Goal: Task Accomplishment & Management: Manage account settings

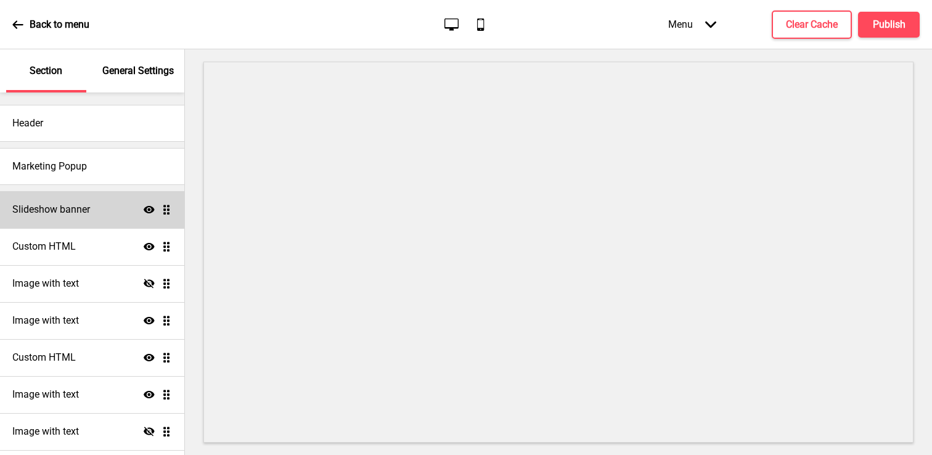
click at [81, 207] on h4 "Slideshow banner" at bounding box center [51, 210] width 78 height 14
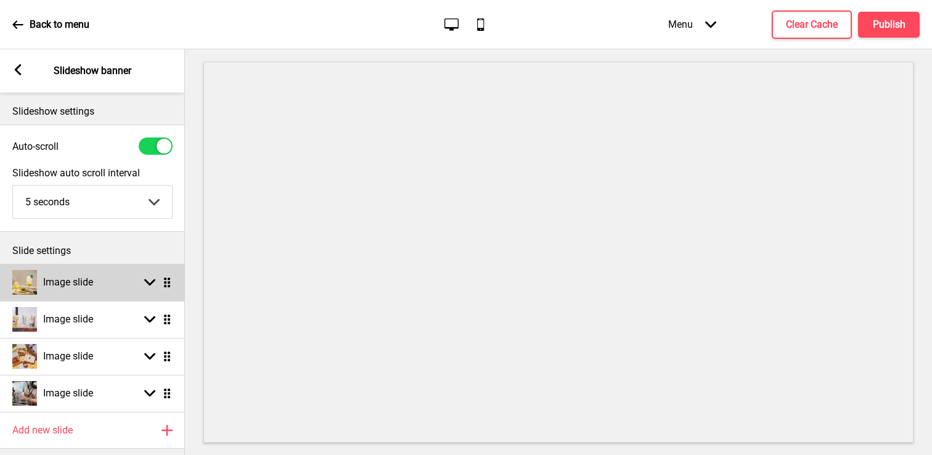
click at [111, 282] on div "Image slide Arrow down Drag" at bounding box center [92, 282] width 185 height 37
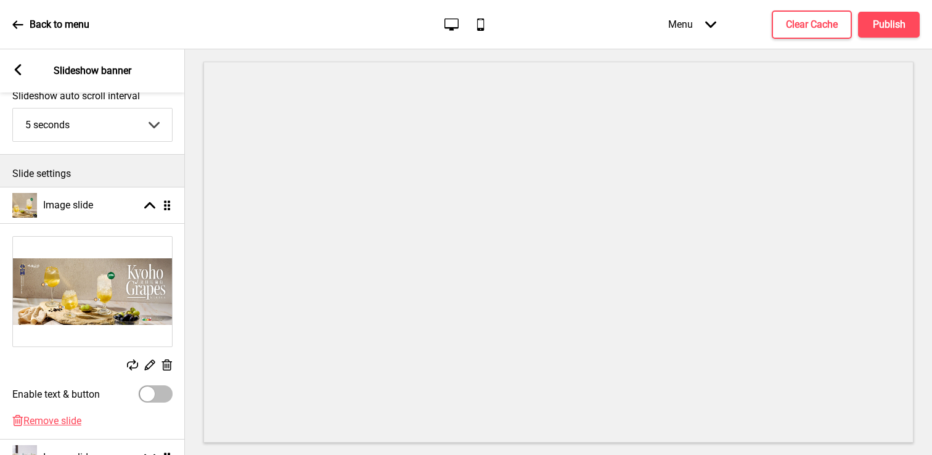
scroll to position [83, 0]
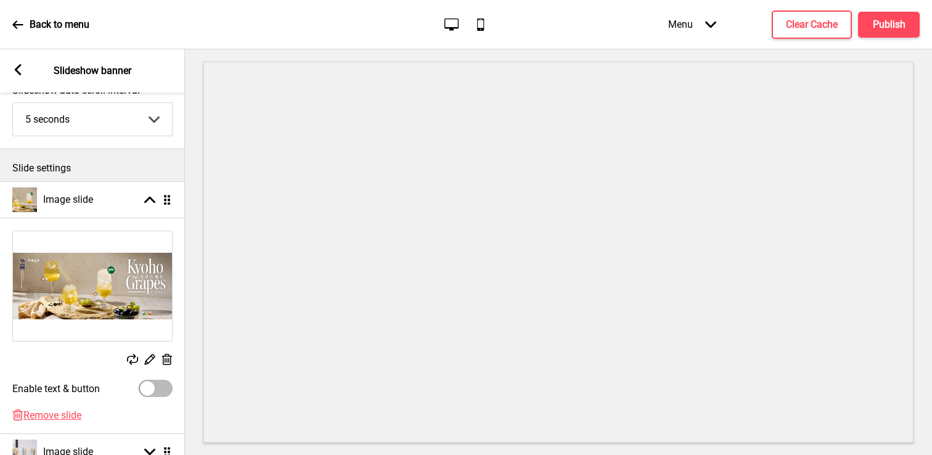
click at [166, 360] on rect at bounding box center [166, 359] width 13 height 13
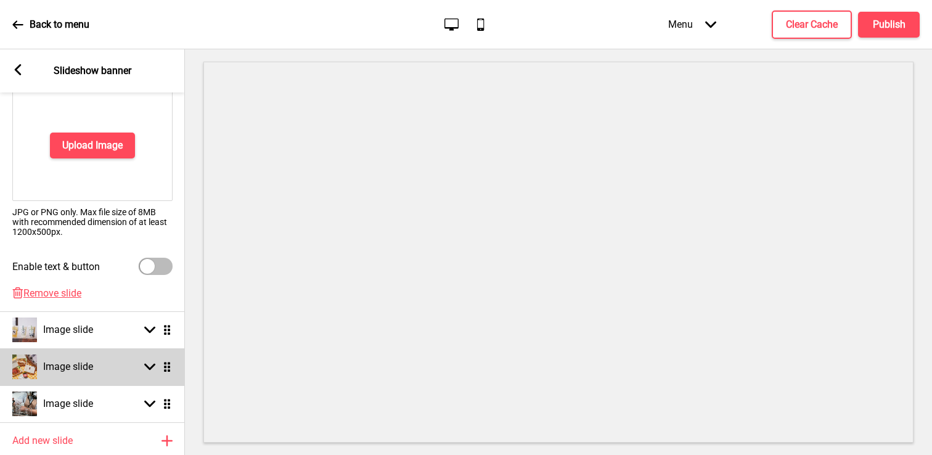
scroll to position [224, 0]
click at [90, 357] on div "Image slide" at bounding box center [52, 366] width 81 height 25
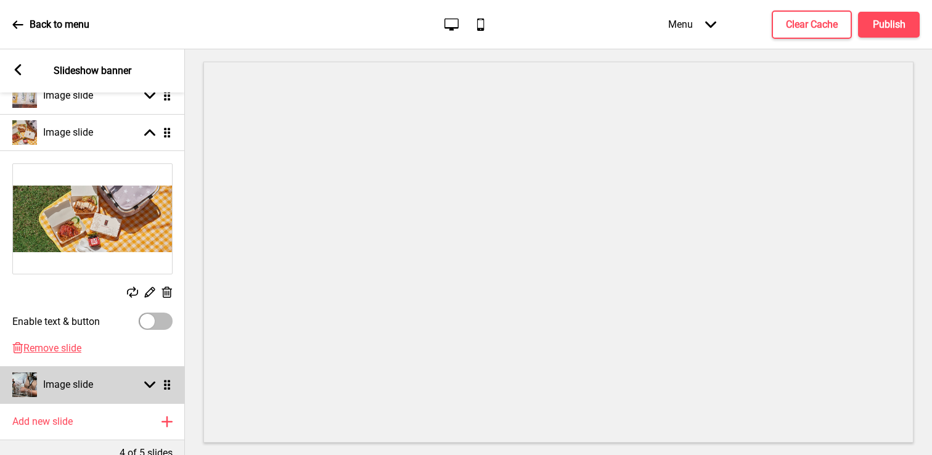
click at [94, 375] on div "Image slide Arrow down Drag" at bounding box center [92, 384] width 185 height 37
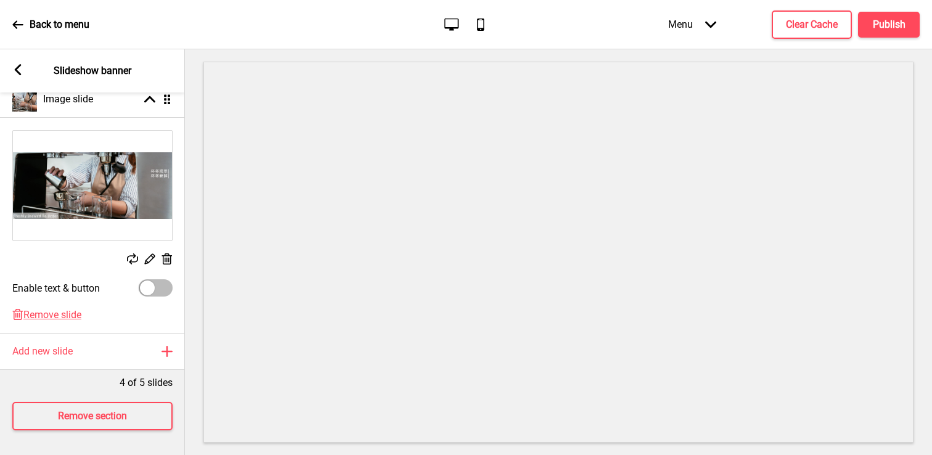
scroll to position [0, 0]
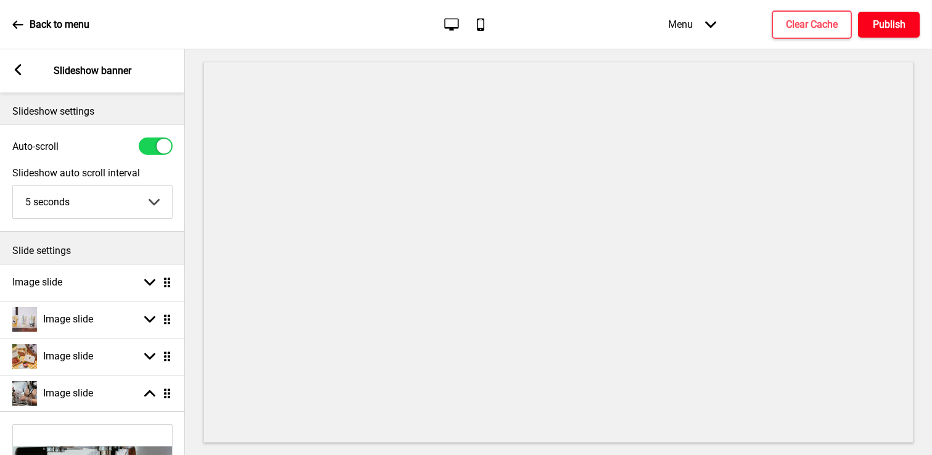
click at [903, 14] on button "Publish" at bounding box center [889, 25] width 62 height 26
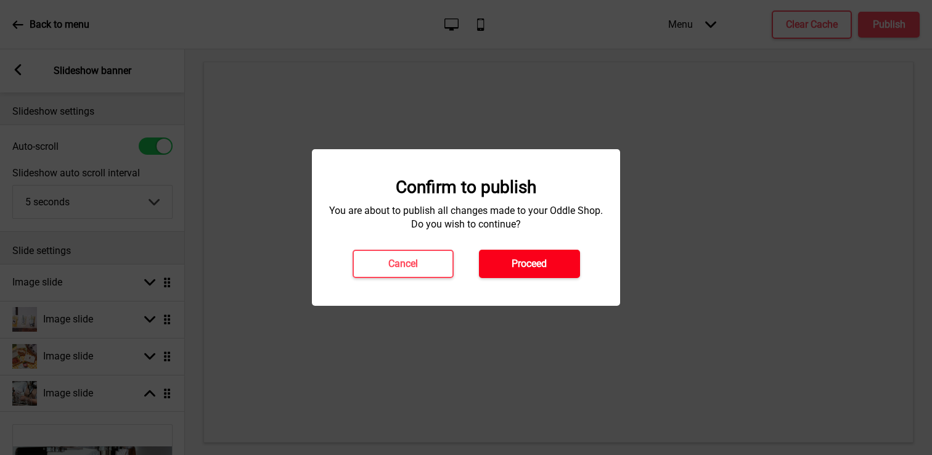
click at [548, 263] on button "Proceed" at bounding box center [529, 264] width 101 height 28
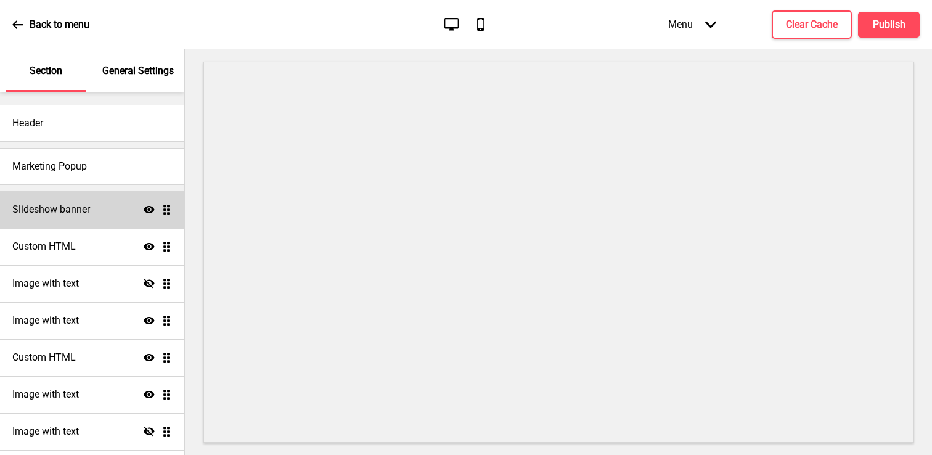
click at [91, 199] on div "Slideshow banner Show Drag" at bounding box center [92, 209] width 184 height 37
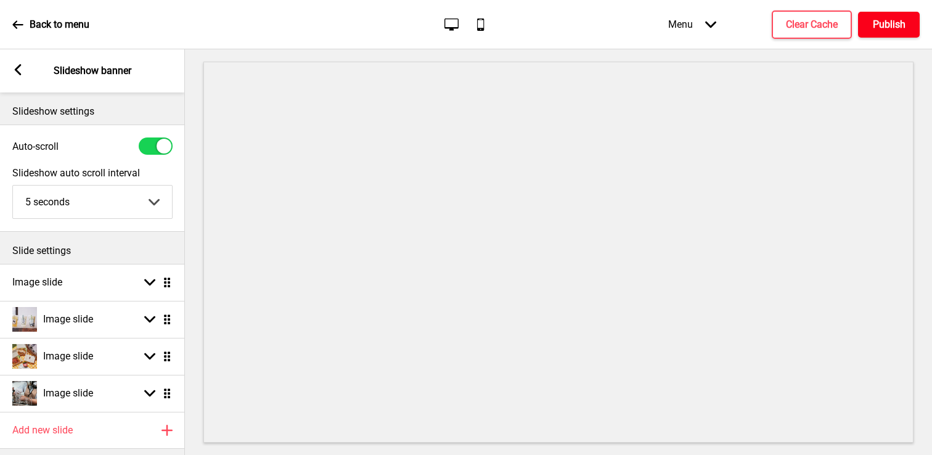
click at [895, 16] on button "Publish" at bounding box center [889, 25] width 62 height 26
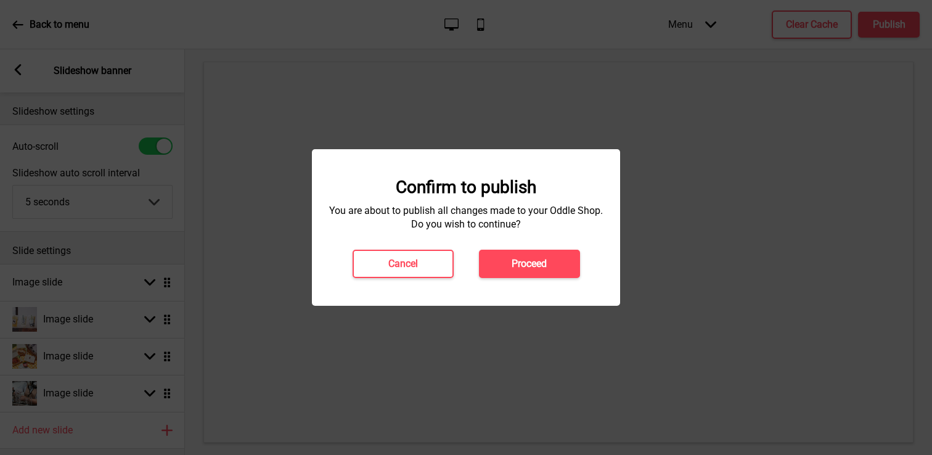
click at [529, 247] on div "Confirm to publish You are about to publish all changes made to your Oddle Shop…" at bounding box center [465, 227] width 283 height 101
click at [531, 257] on h4 "Proceed" at bounding box center [529, 264] width 35 height 14
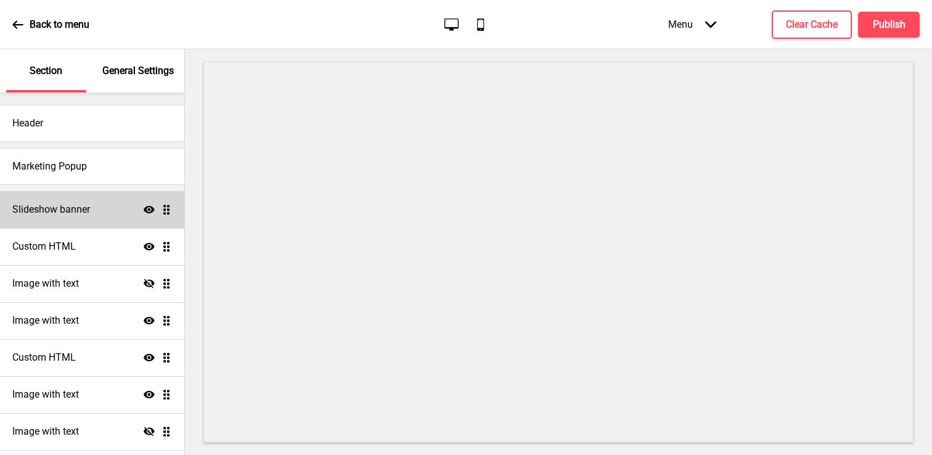
click at [110, 206] on div "Slideshow banner Show Drag" at bounding box center [92, 209] width 184 height 37
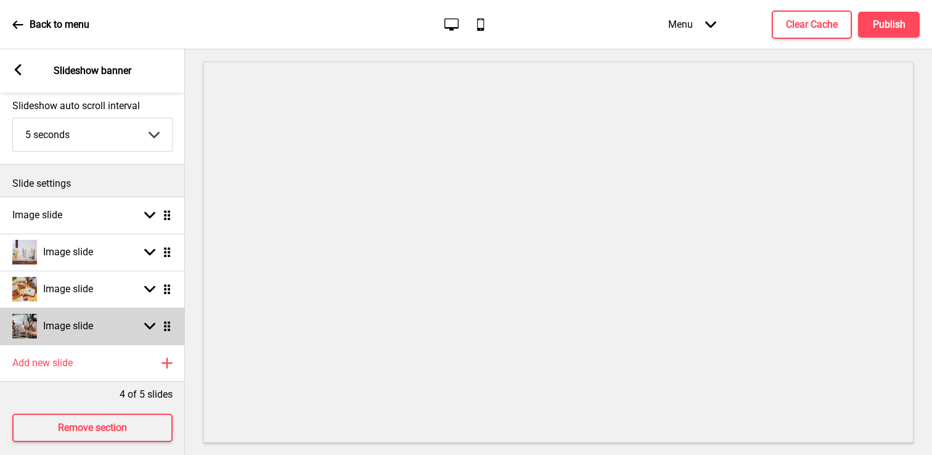
scroll to position [88, 0]
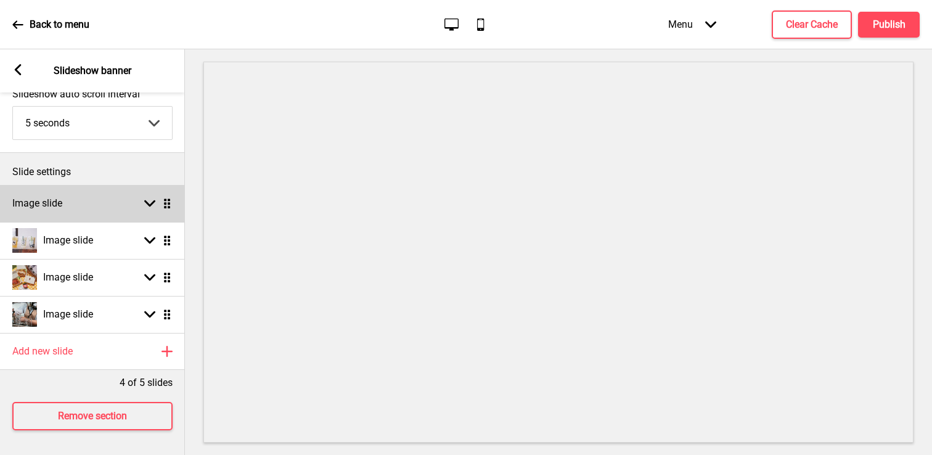
click at [104, 195] on div "Image slide Arrow down Drag" at bounding box center [92, 203] width 185 height 37
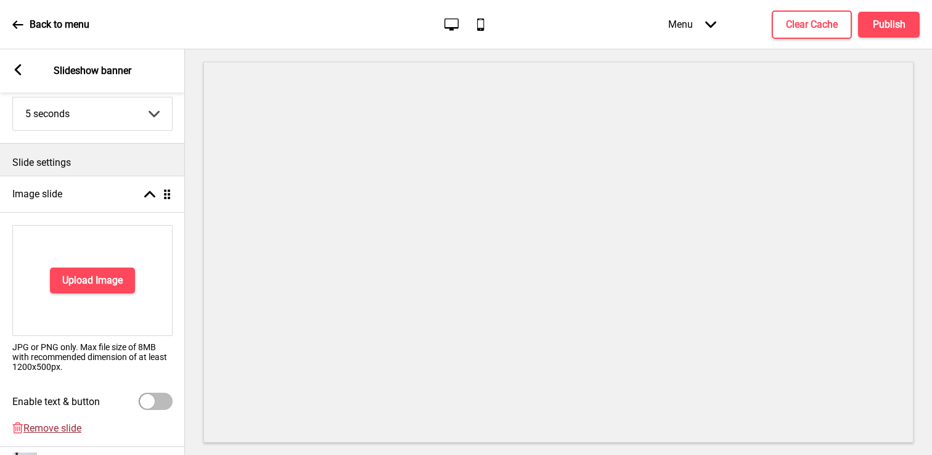
click at [35, 430] on span "Remove slide" at bounding box center [52, 428] width 58 height 12
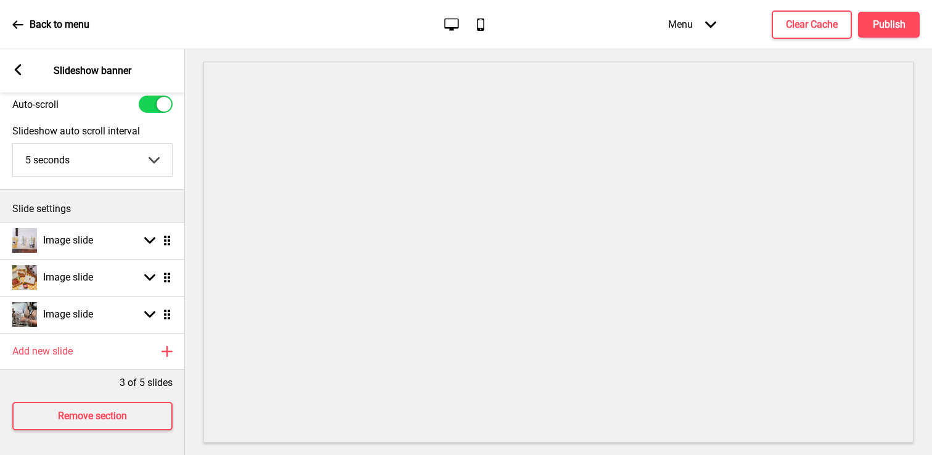
scroll to position [51, 0]
click at [870, 37] on div "Menu Arrow down Product Page Store Information Checkout Thank you Terms & Condi…" at bounding box center [769, 24] width 301 height 36
click at [870, 33] on button "Publish" at bounding box center [889, 25] width 62 height 26
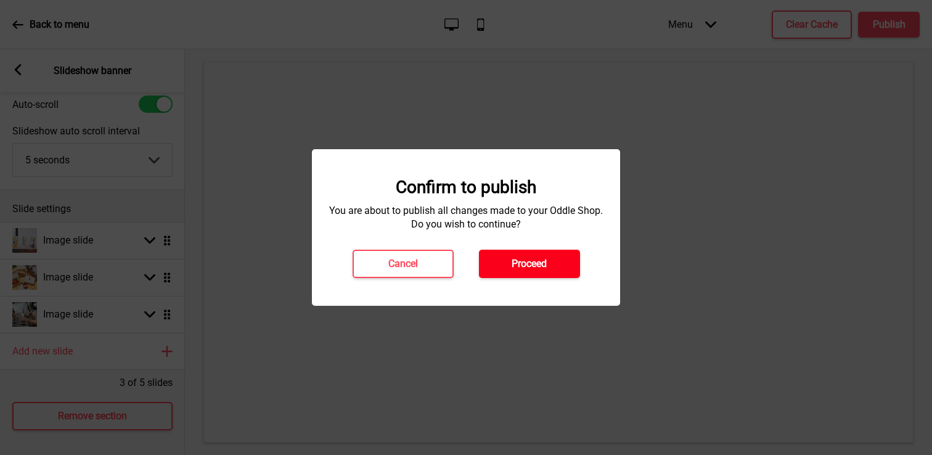
click at [565, 263] on button "Proceed" at bounding box center [529, 264] width 101 height 28
